Goal: Information Seeking & Learning: Learn about a topic

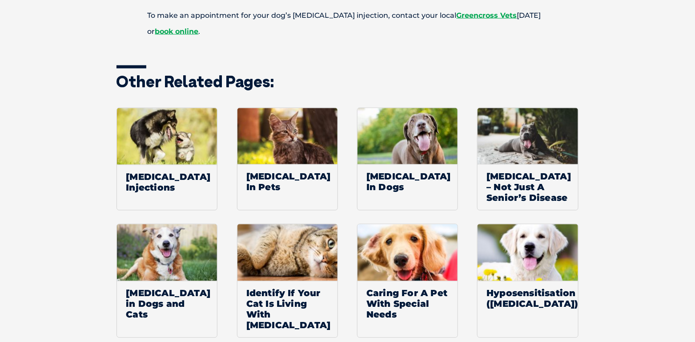
scroll to position [669, 0]
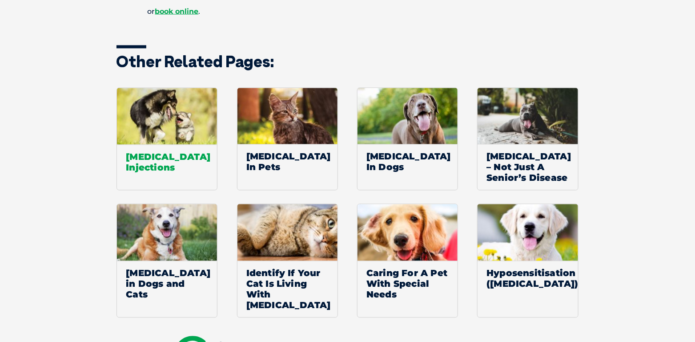
click at [150, 160] on span "[MEDICAL_DATA] Injections" at bounding box center [167, 162] width 100 height 35
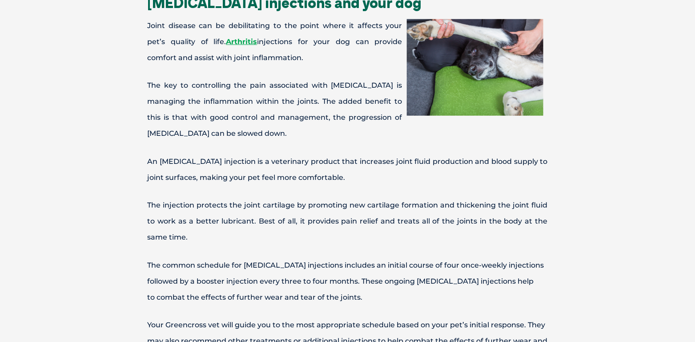
scroll to position [220, 0]
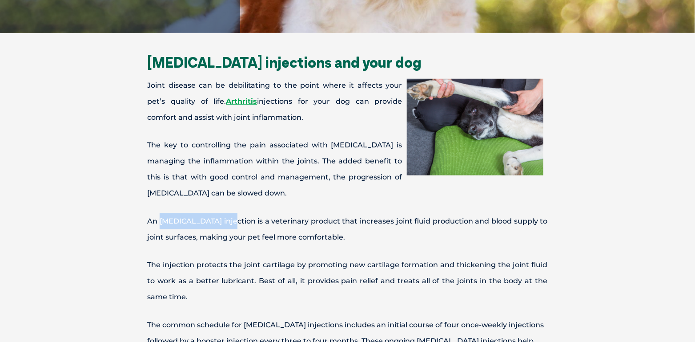
drag, startPoint x: 160, startPoint y: 220, endPoint x: 223, endPoint y: 221, distance: 63.2
click at [223, 221] on p "An [MEDICAL_DATA] injection is a veterinary product that increases joint fluid …" at bounding box center [348, 229] width 463 height 32
drag, startPoint x: 223, startPoint y: 221, endPoint x: 215, endPoint y: 221, distance: 8.0
copy p "arthritis injection"
